Goal: Check status: Check status

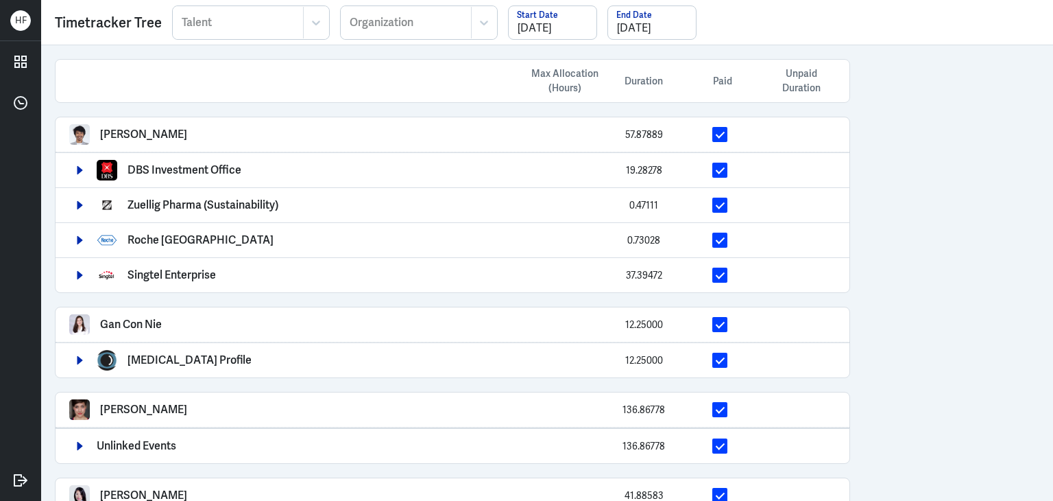
scroll to position [688, 0]
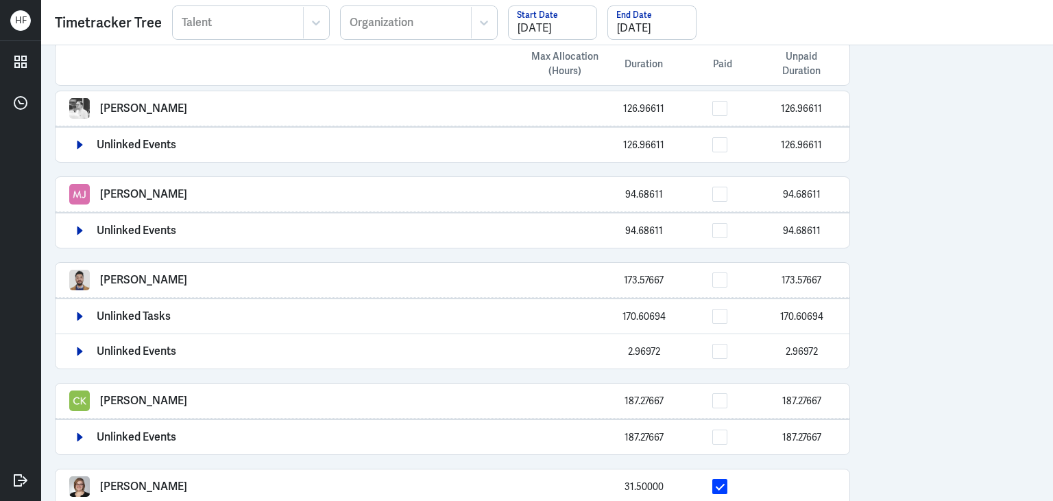
scroll to position [568, 0]
